Goal: Check status: Check status

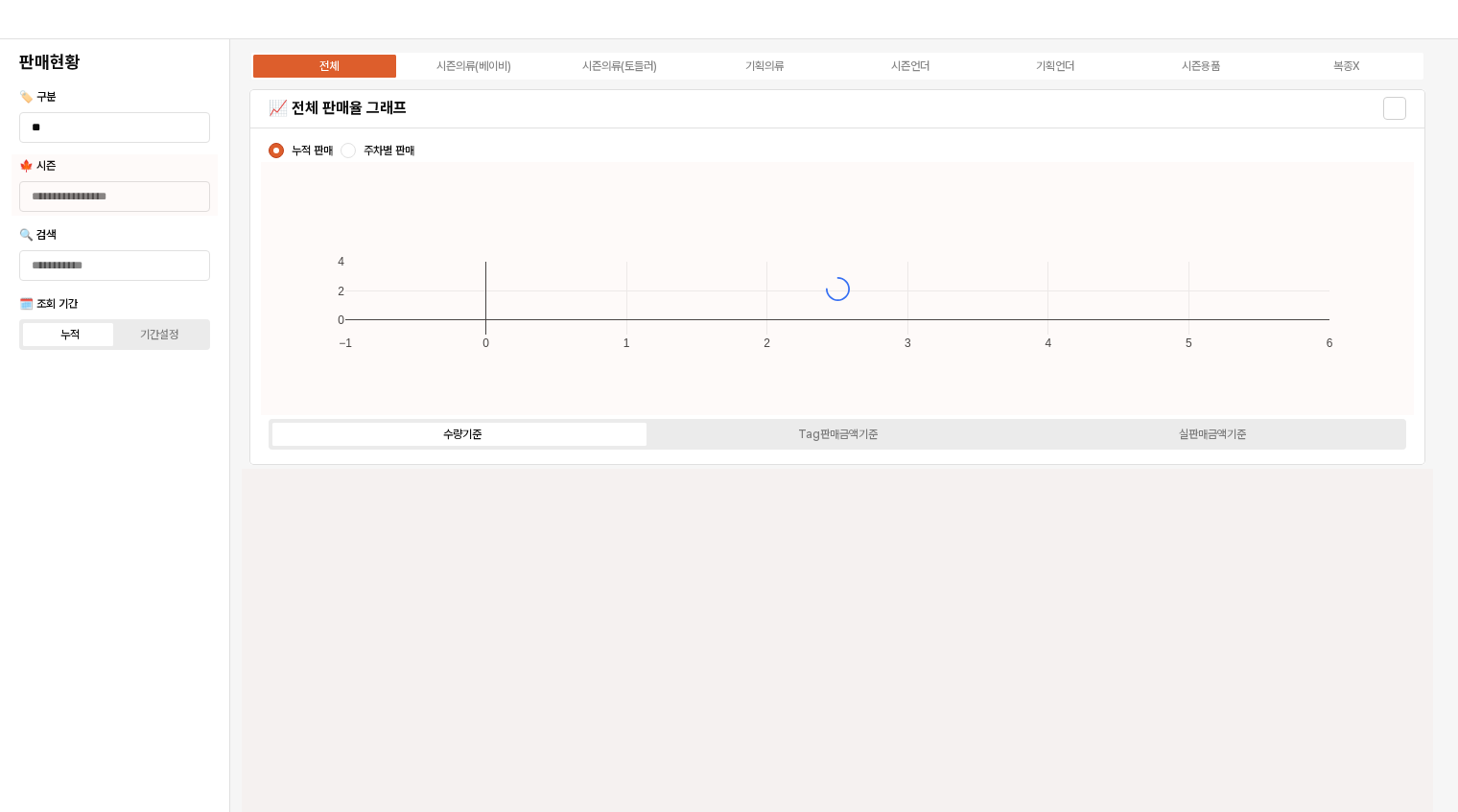
type input "****"
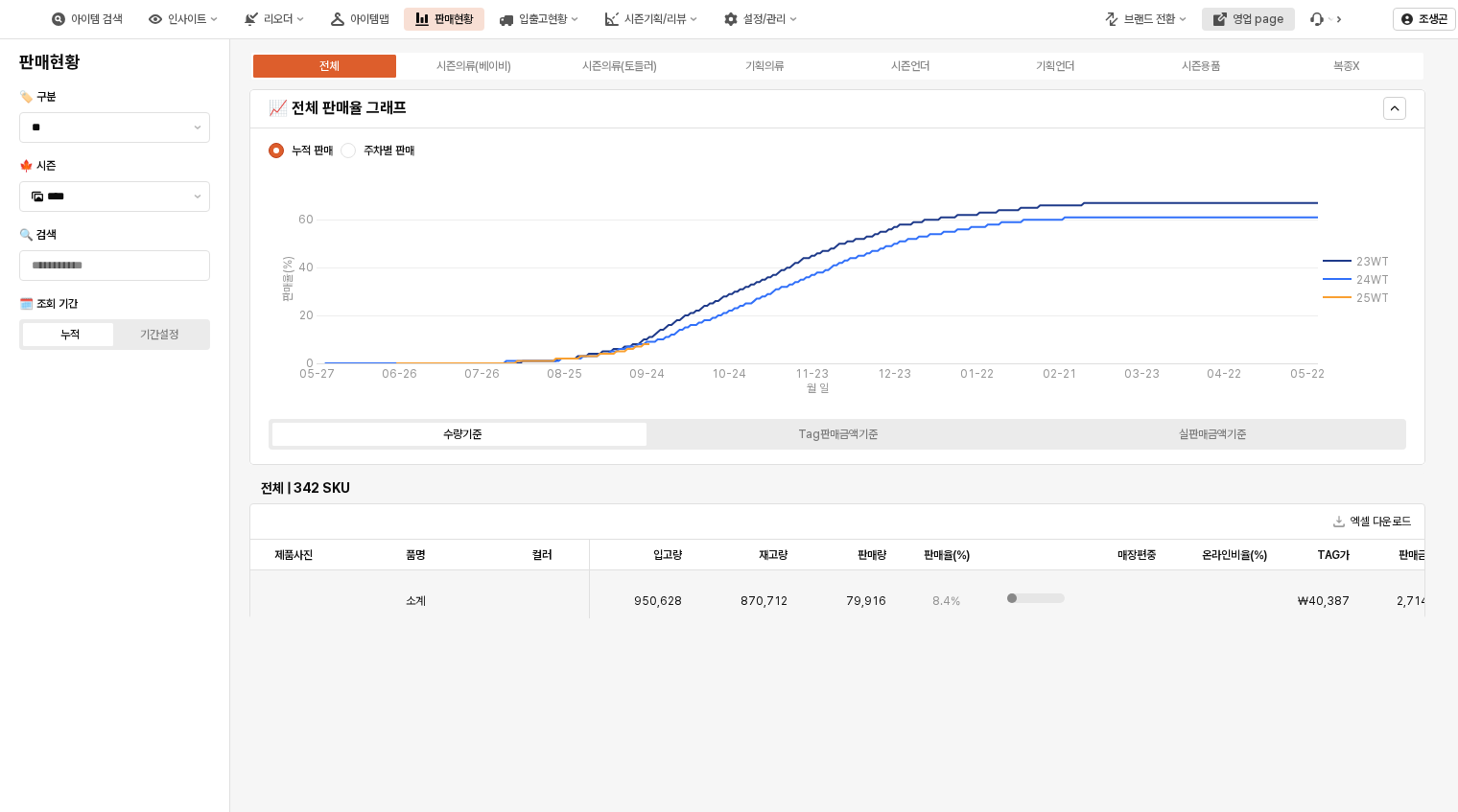
click at [1255, 12] on div "영업 page" at bounding box center [1257, 19] width 51 height 13
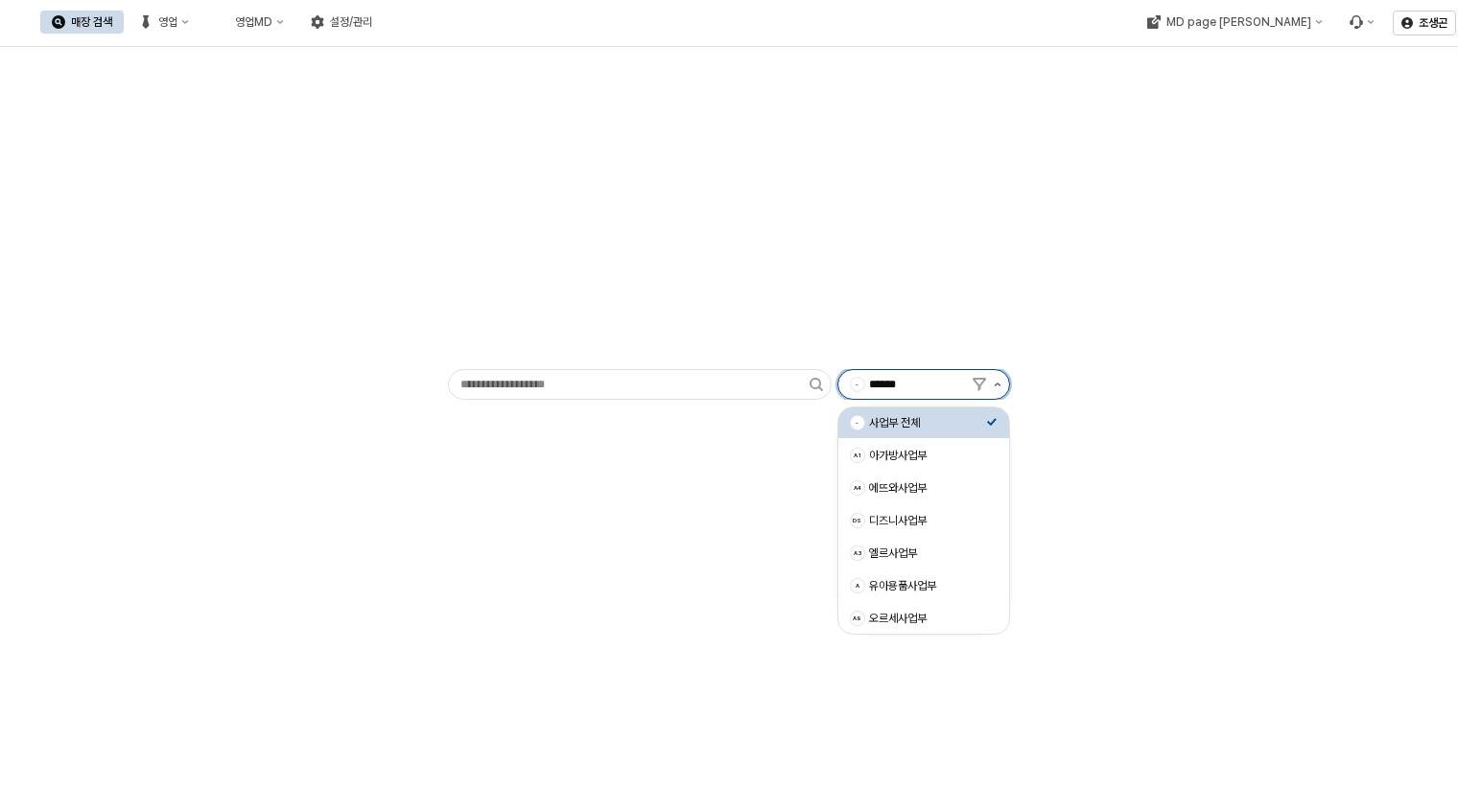
click at [998, 383] on icon "제안 사항 표시" at bounding box center [997, 385] width 8 height 4
click at [886, 456] on div "아가방사업부" at bounding box center [927, 456] width 117 height 15
type input "******"
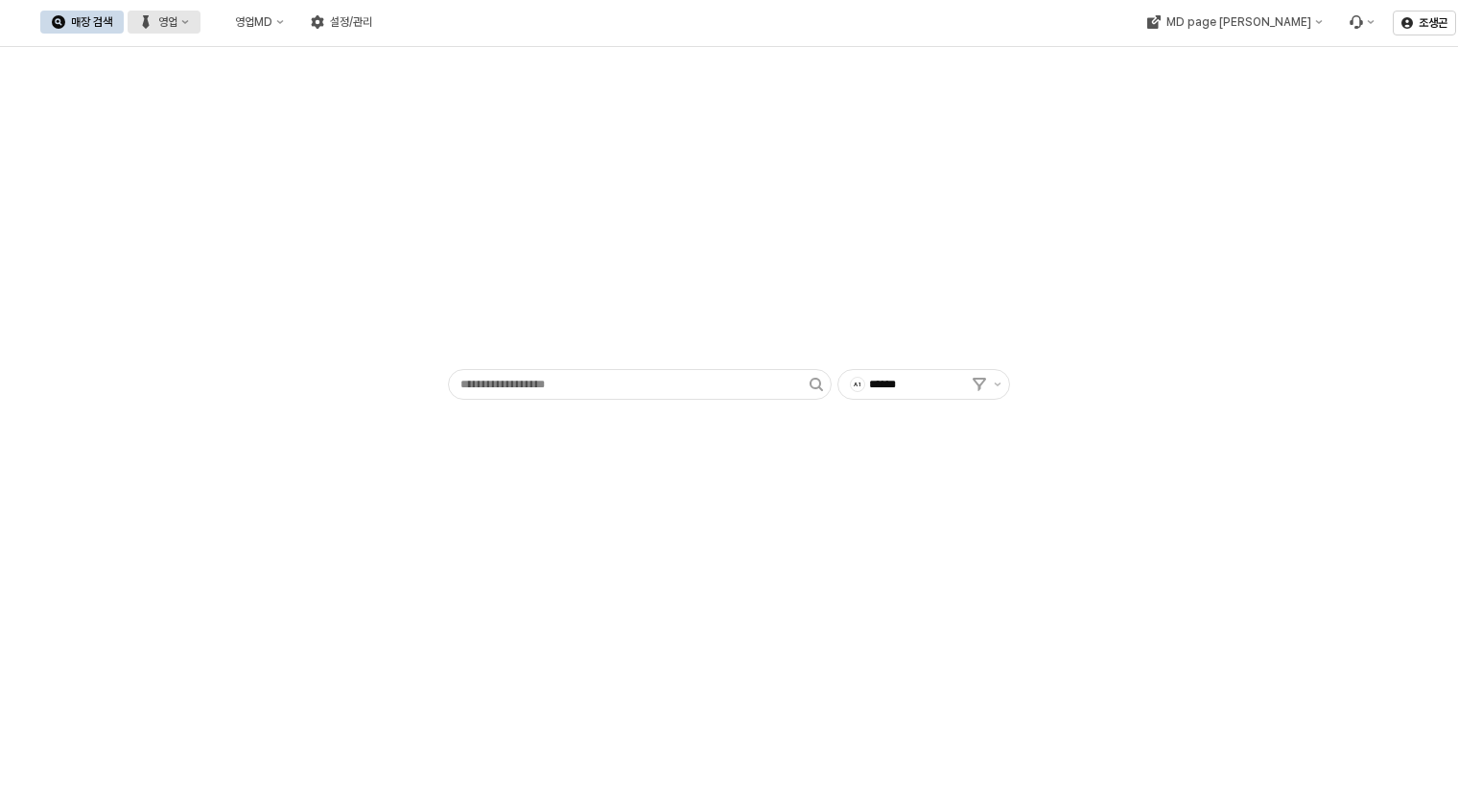
click at [178, 21] on div "영업" at bounding box center [168, 22] width 19 height 13
click at [273, 17] on div "영업MD" at bounding box center [253, 22] width 37 height 13
click at [178, 26] on div "영업" at bounding box center [168, 22] width 19 height 13
click at [357, 49] on div "목표매출 달성현황" at bounding box center [378, 57] width 102 height 15
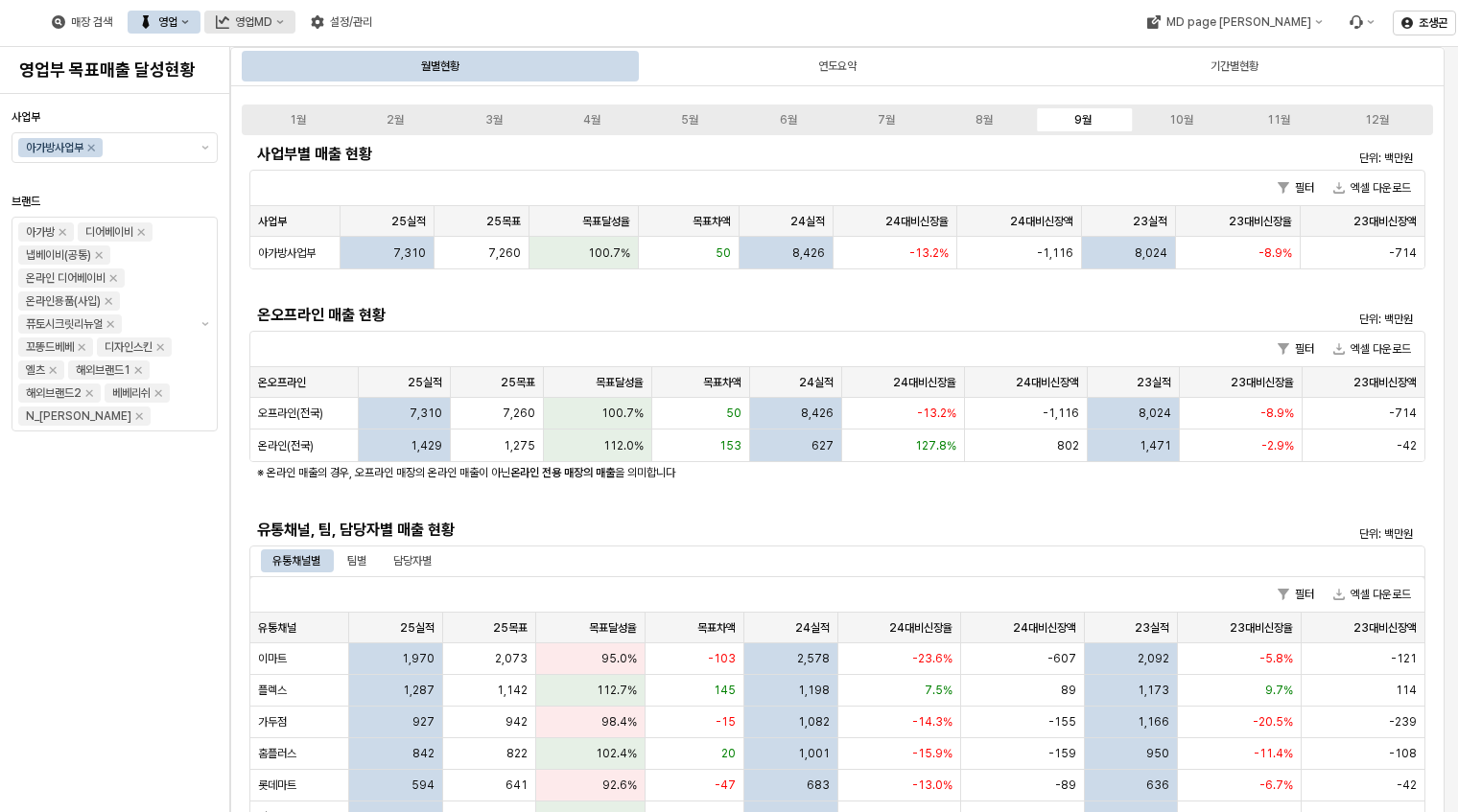
click at [273, 26] on div "영업MD" at bounding box center [253, 22] width 37 height 13
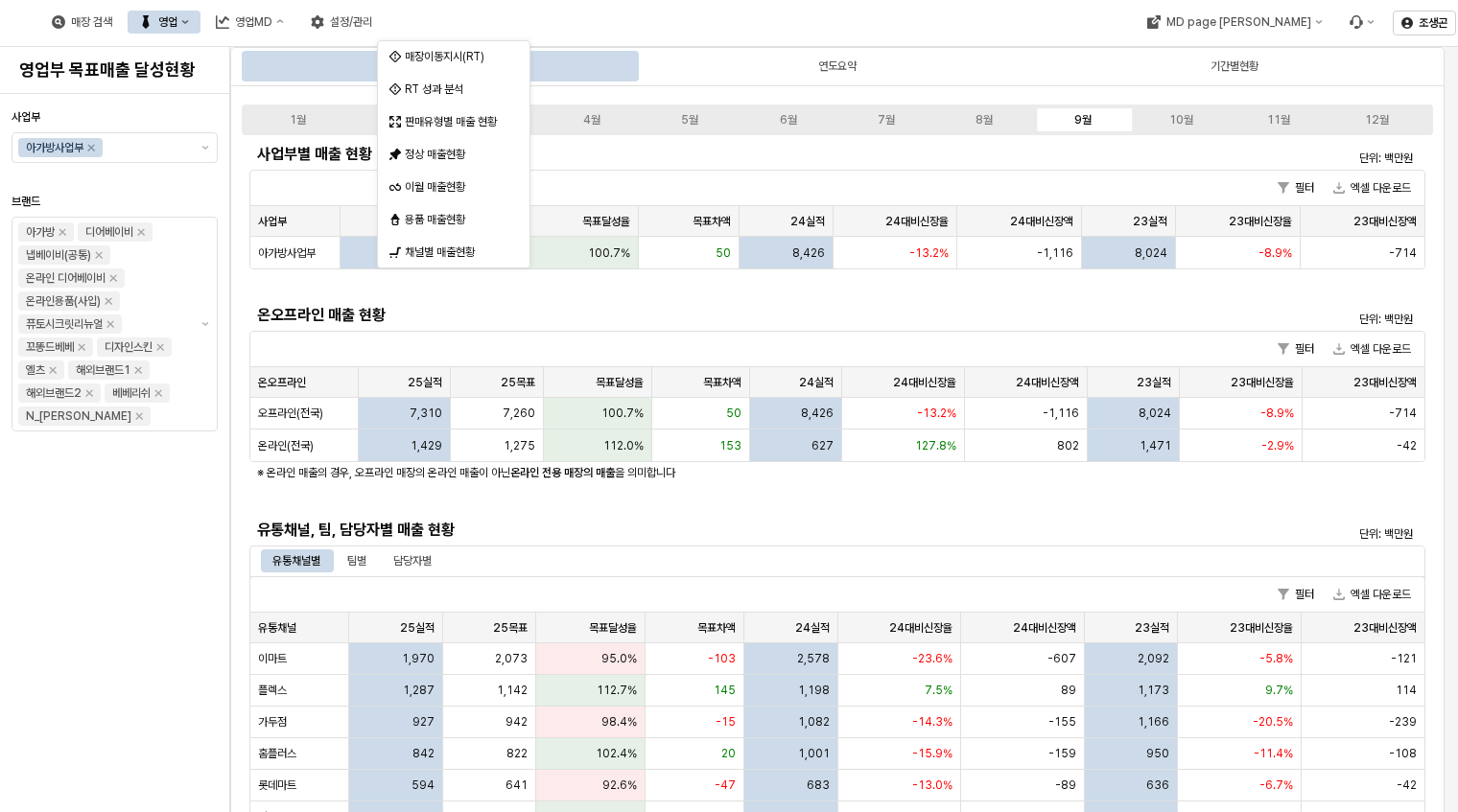
click at [636, 16] on div "매장 검색 영업 영업MD 설정/관리" at bounding box center [587, 22] width 1175 height 40
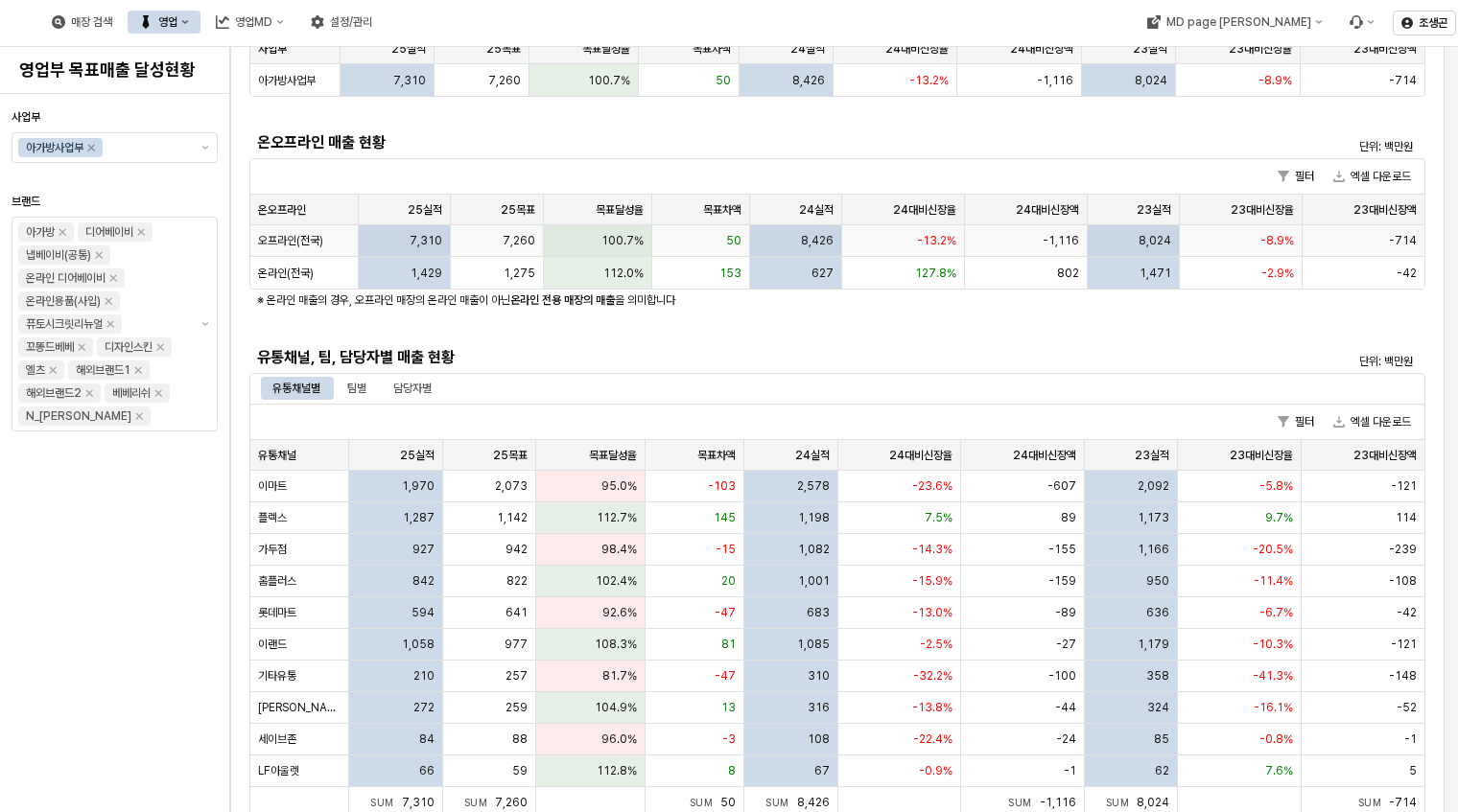
scroll to position [174, 0]
click at [273, 478] on span "이마트" at bounding box center [273, 486] width 29 height 15
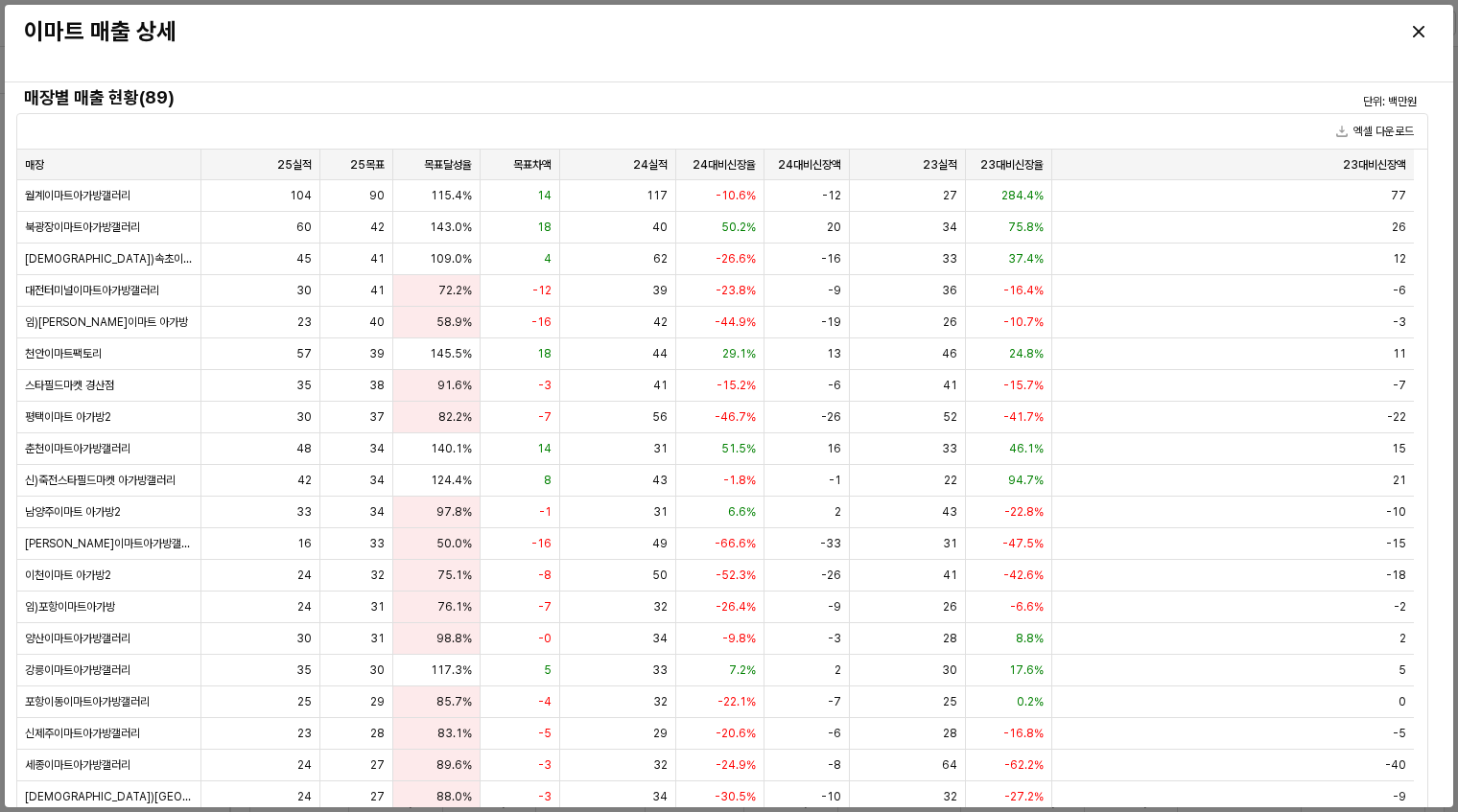
scroll to position [0, 0]
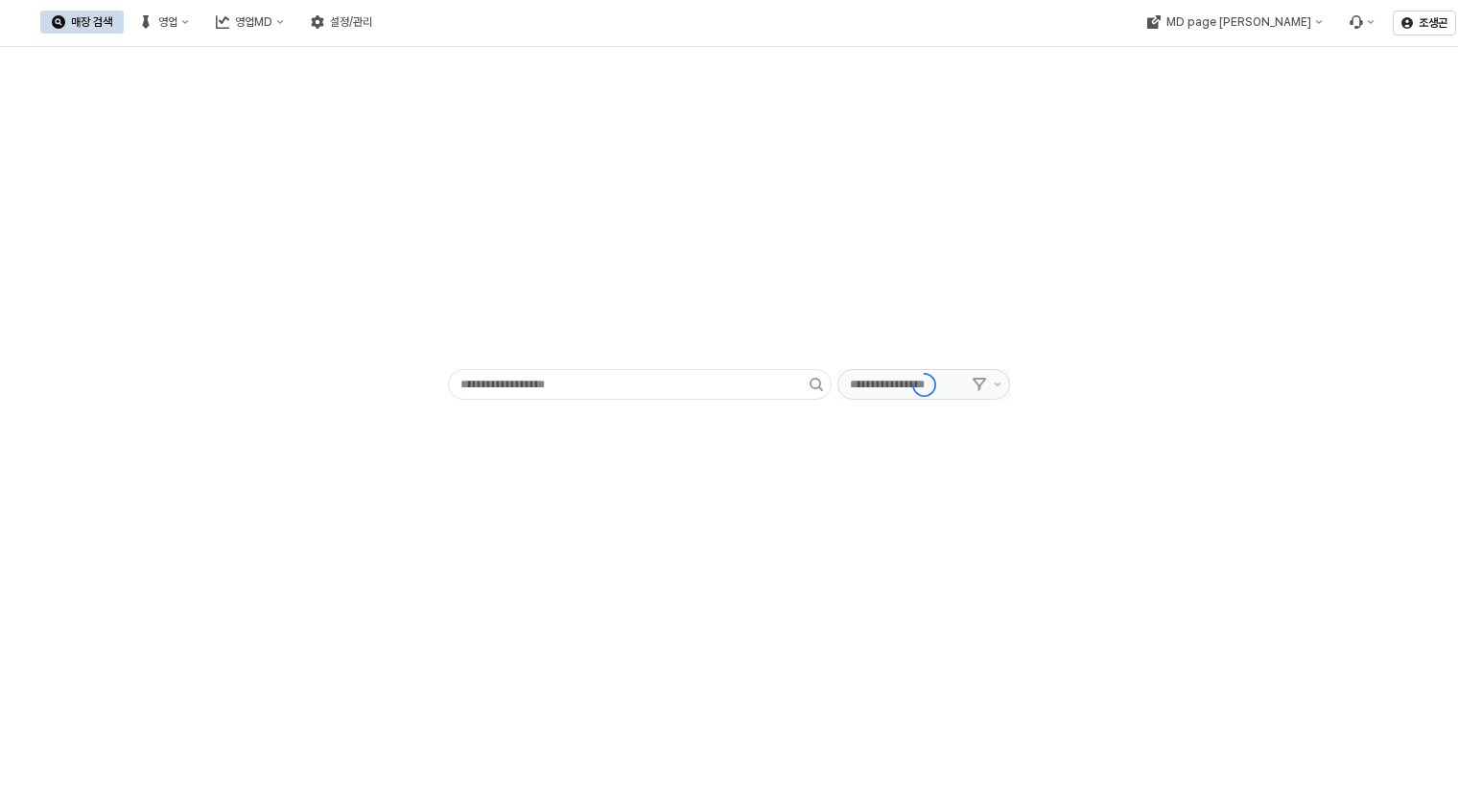
type input "******"
click at [178, 19] on div "영업" at bounding box center [168, 22] width 19 height 13
click at [370, 57] on div "목표매출 달성현황" at bounding box center [378, 57] width 102 height 15
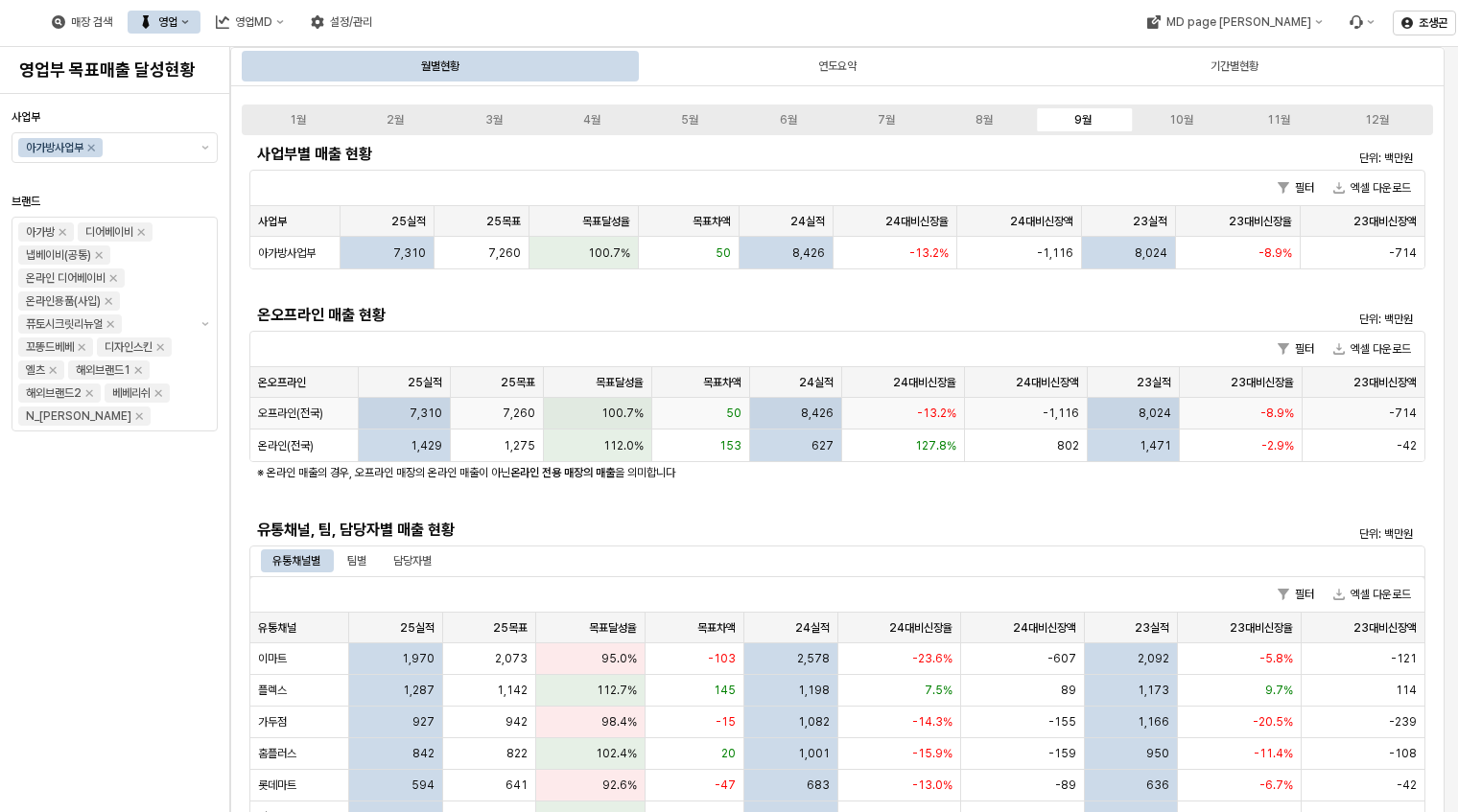
scroll to position [348, 0]
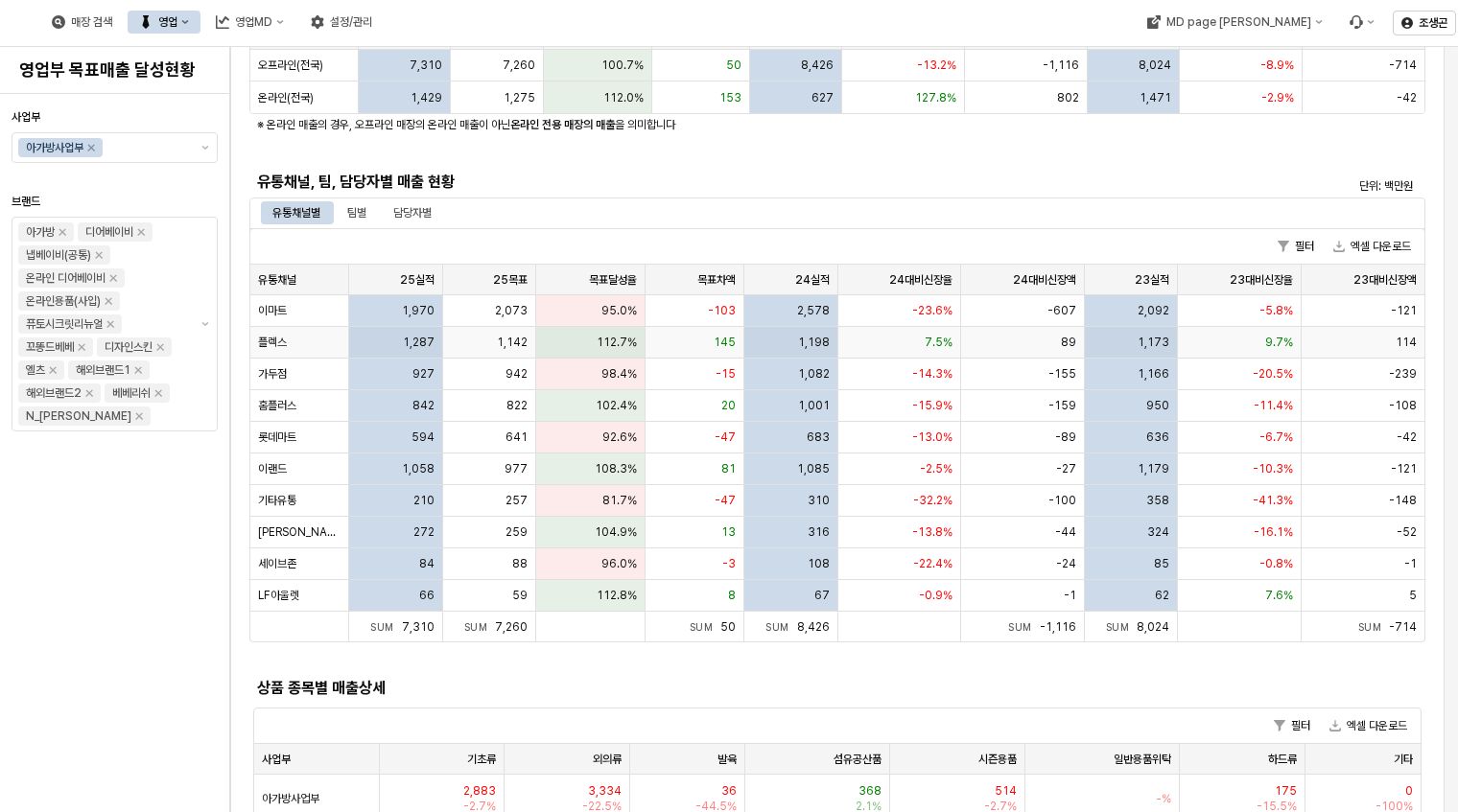
click at [275, 344] on span "플렉스" at bounding box center [273, 343] width 29 height 15
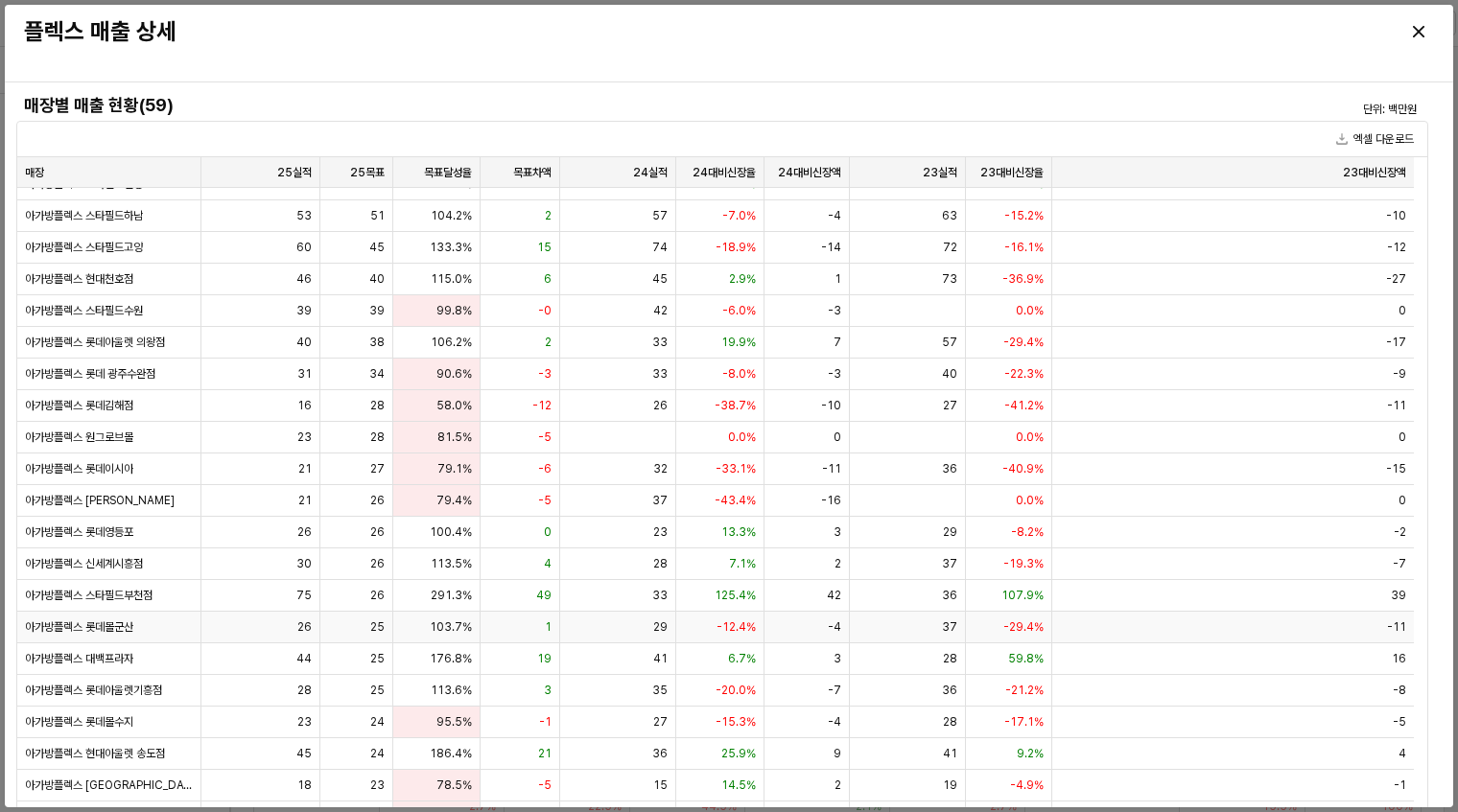
scroll to position [0, 0]
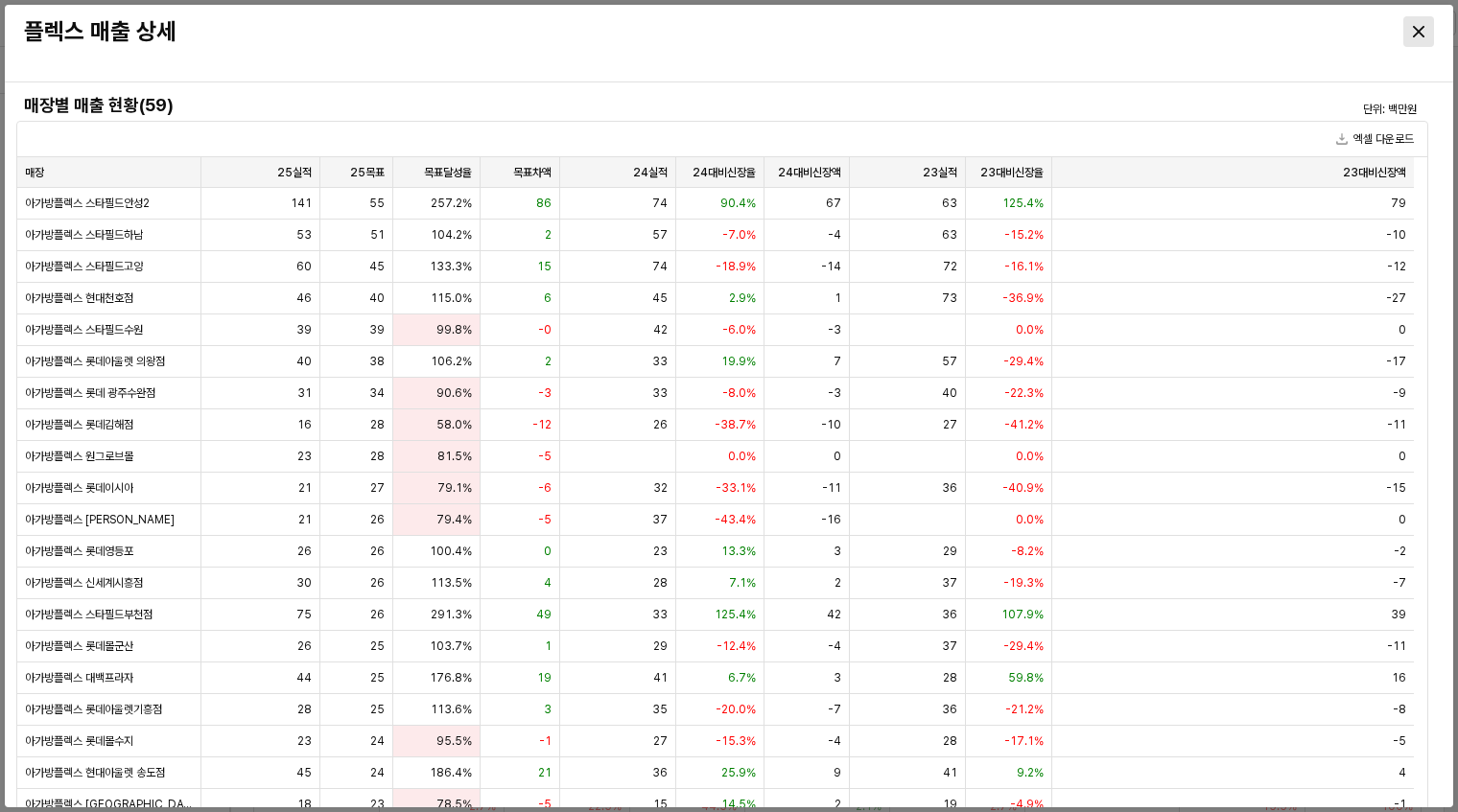
click at [1412, 32] on div "Close" at bounding box center [1419, 32] width 29 height 29
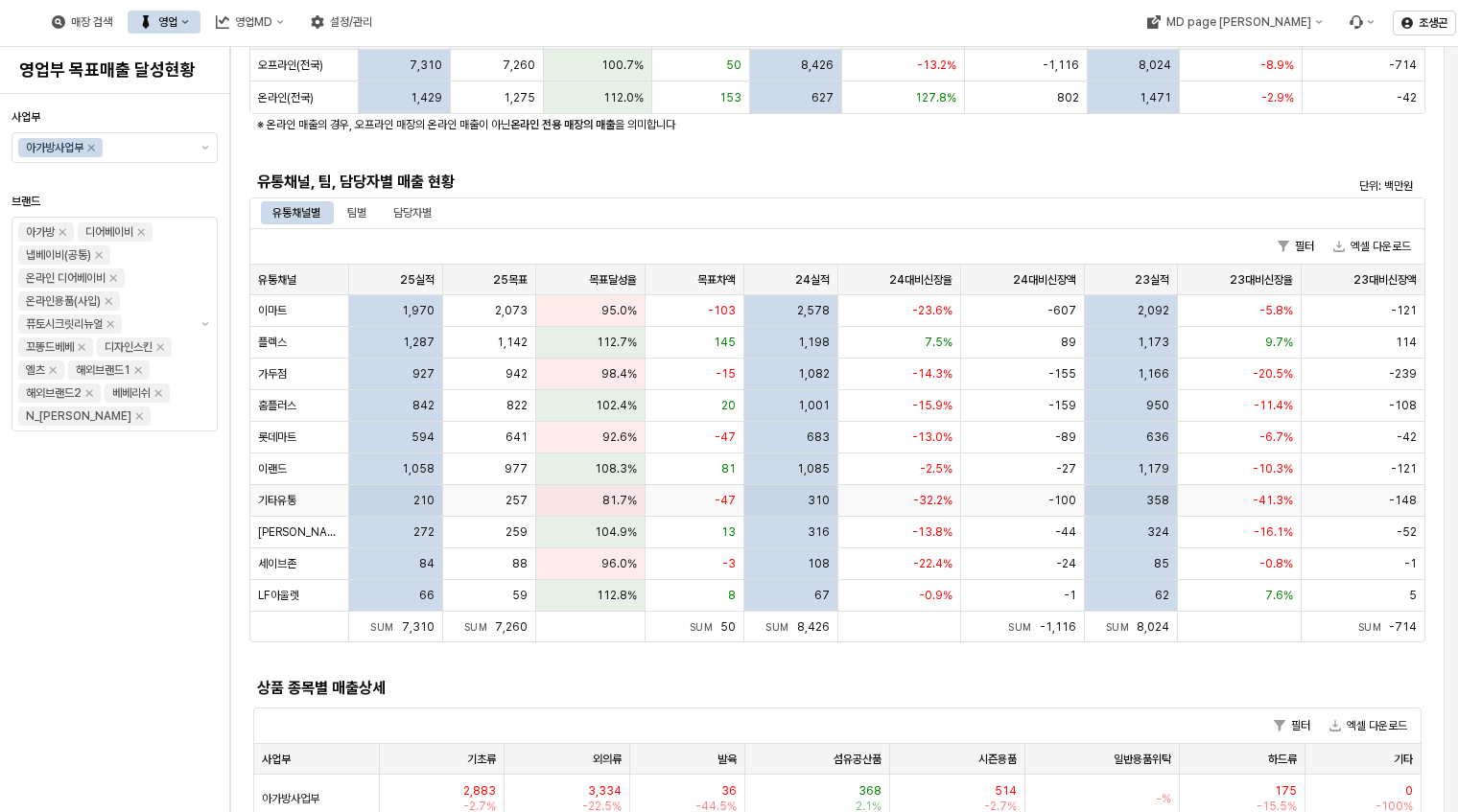
click at [280, 498] on span "기타유통" at bounding box center [277, 501] width 38 height 15
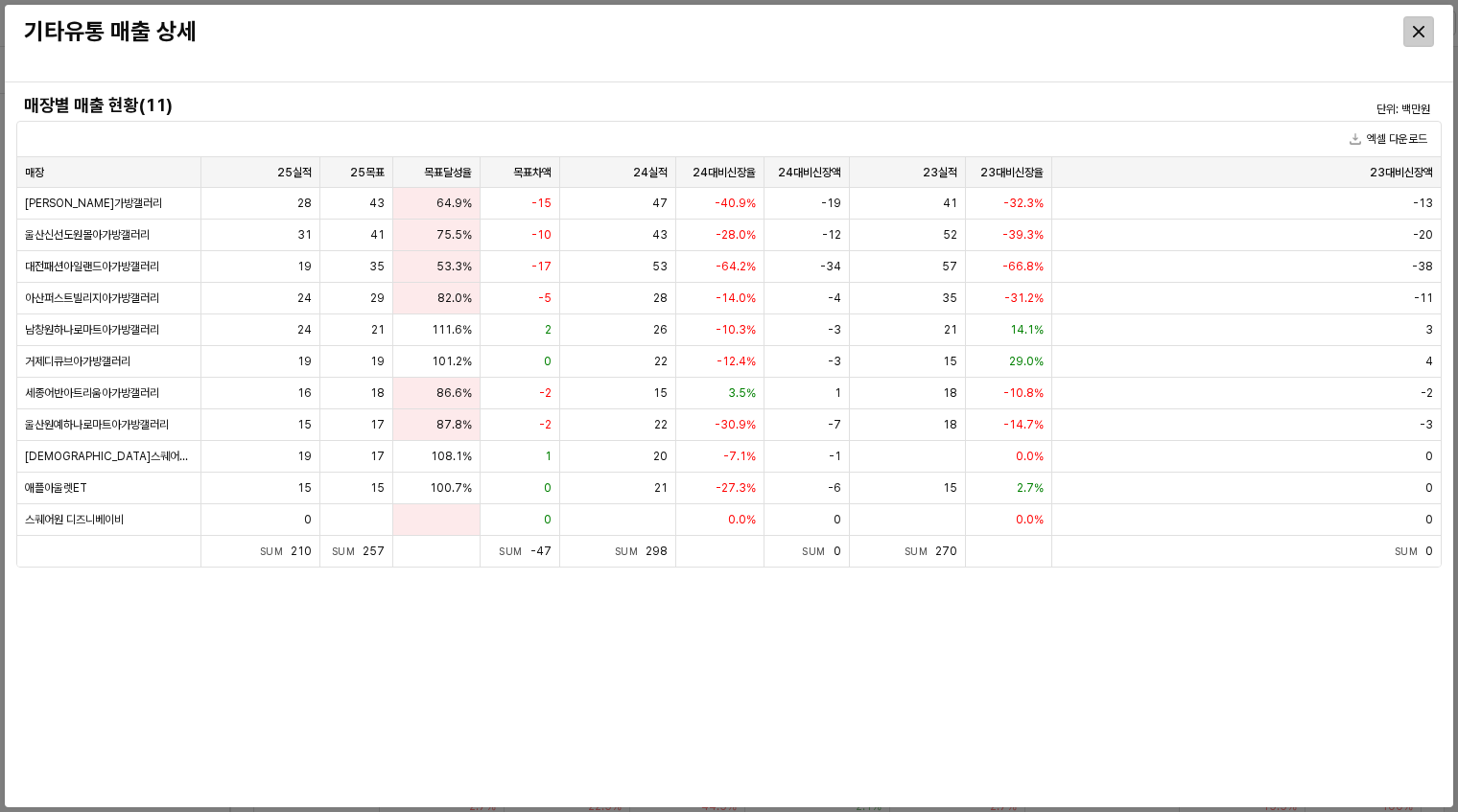
click at [1416, 32] on icon "Close" at bounding box center [1419, 32] width 12 height 12
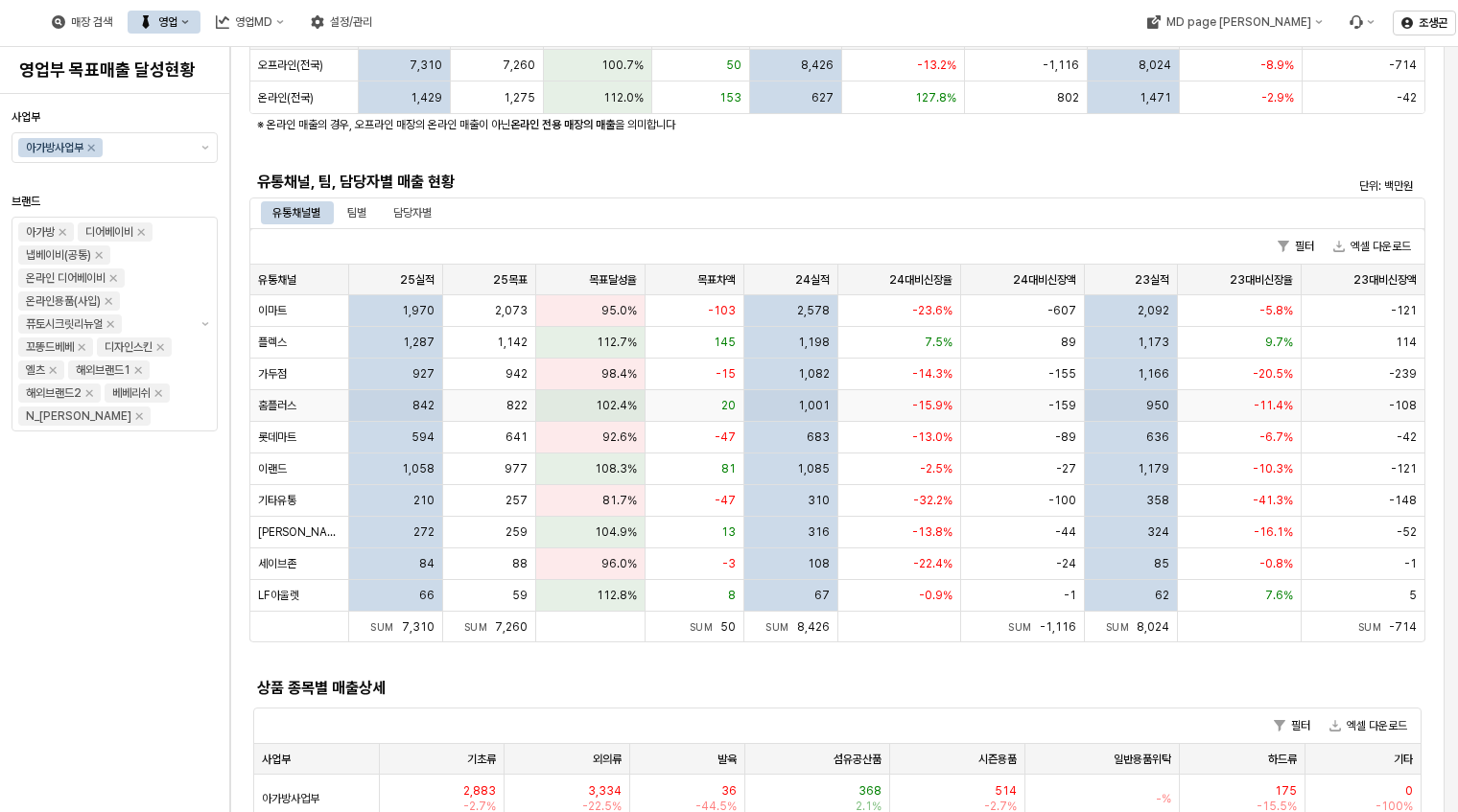
click at [616, 399] on span "102.4%" at bounding box center [615, 406] width 41 height 15
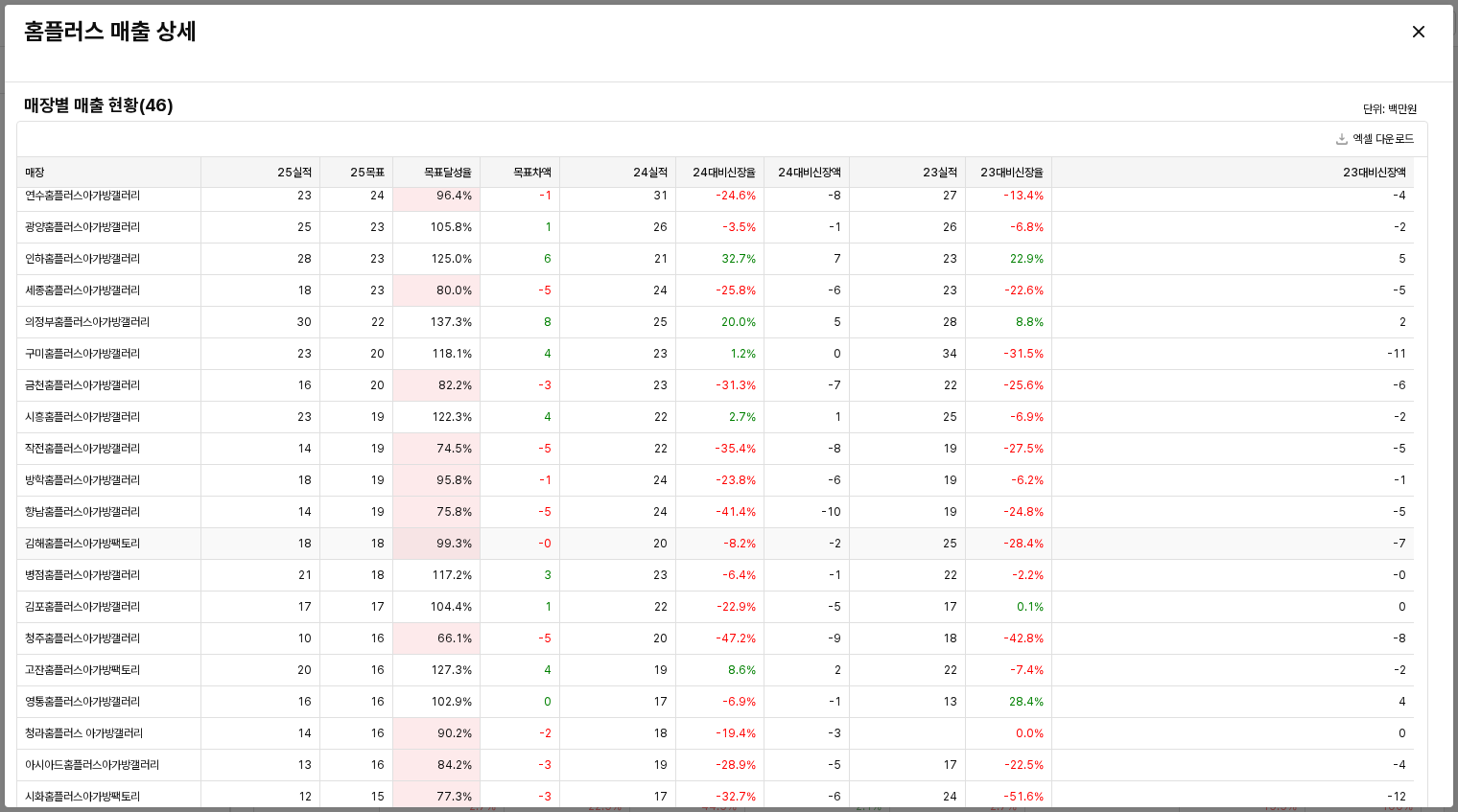
scroll to position [436, 0]
